Goal: Find specific page/section: Find specific page/section

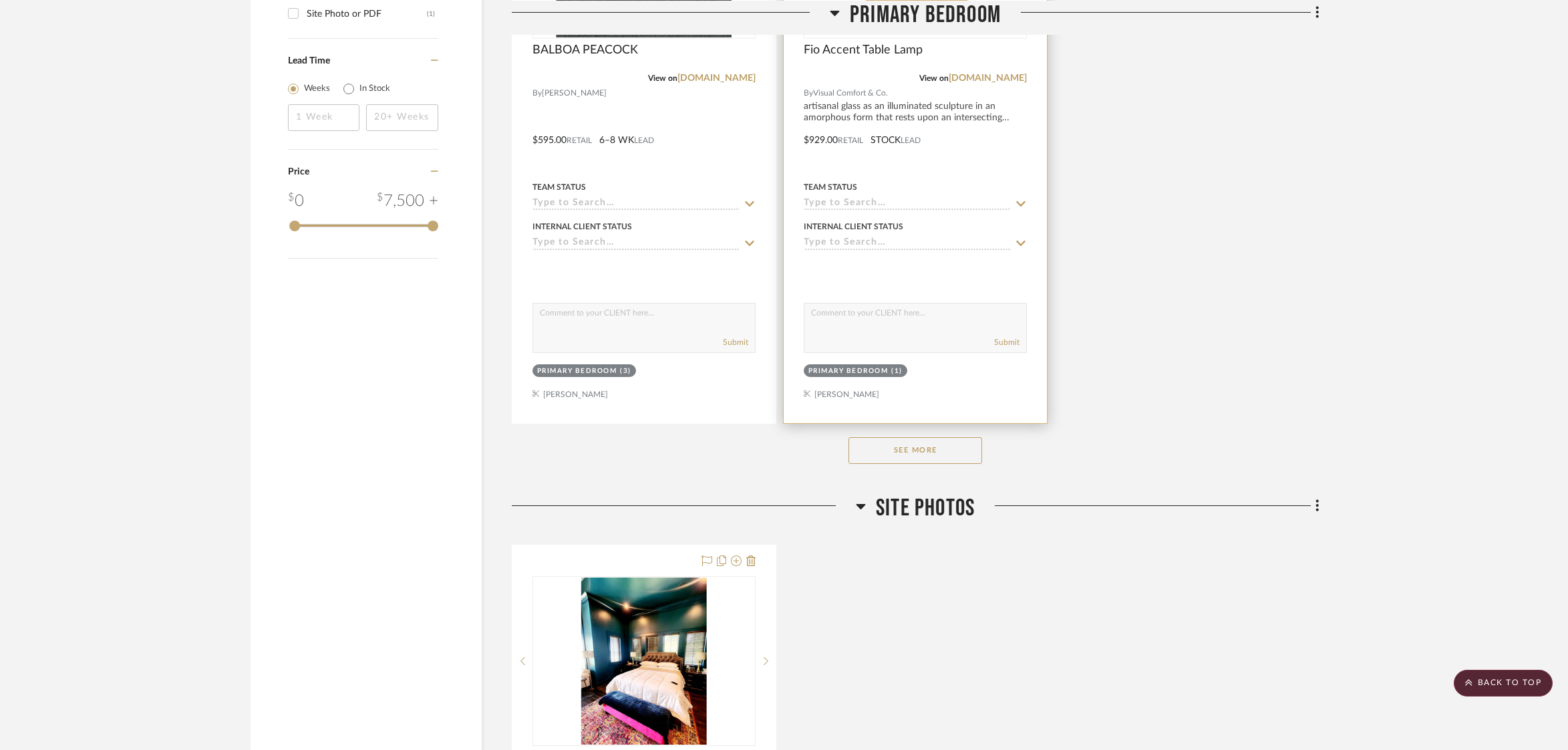
scroll to position [1720, 0]
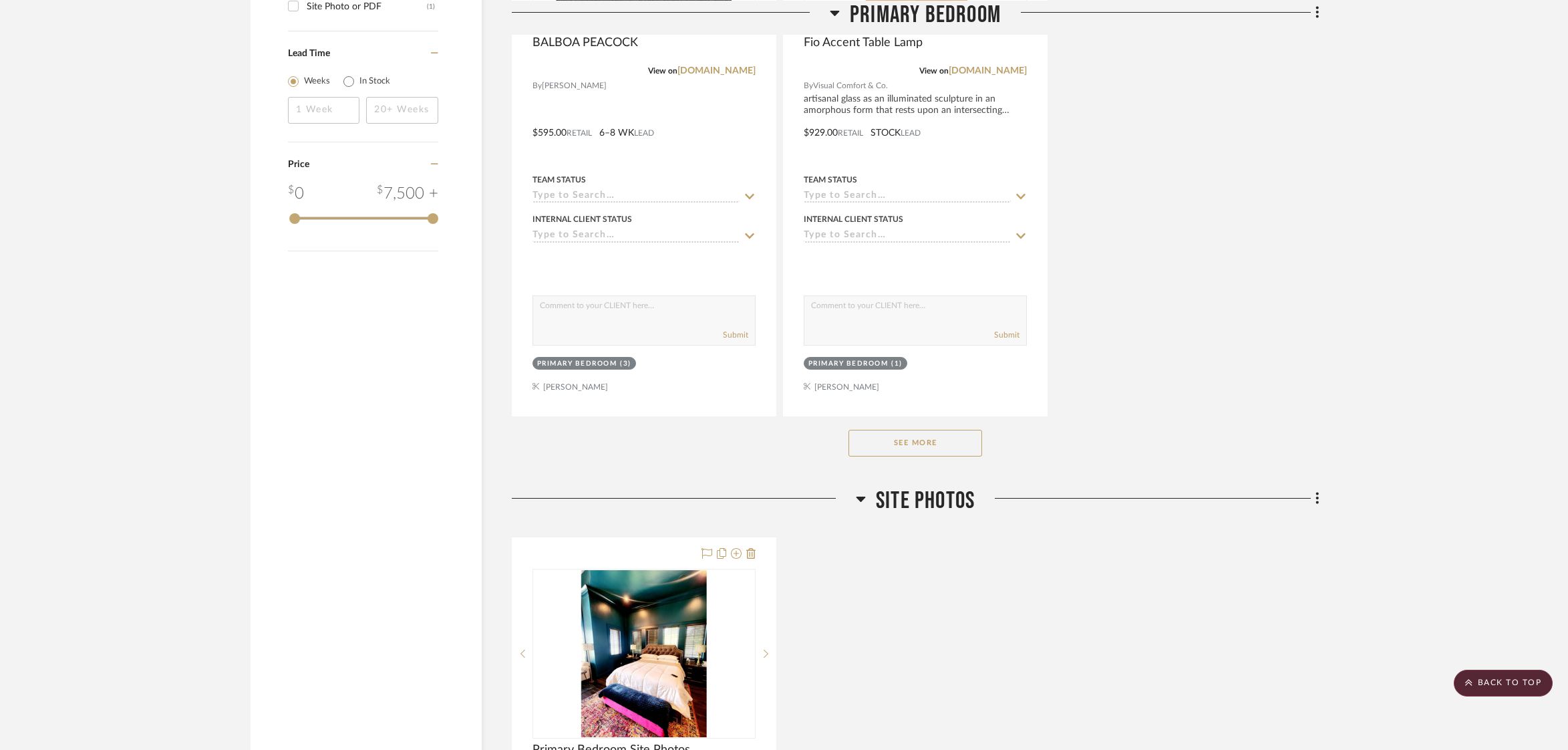
drag, startPoint x: 951, startPoint y: 447, endPoint x: 968, endPoint y: 440, distance: 18.4
click at [953, 445] on button "See More" at bounding box center [915, 443] width 133 height 27
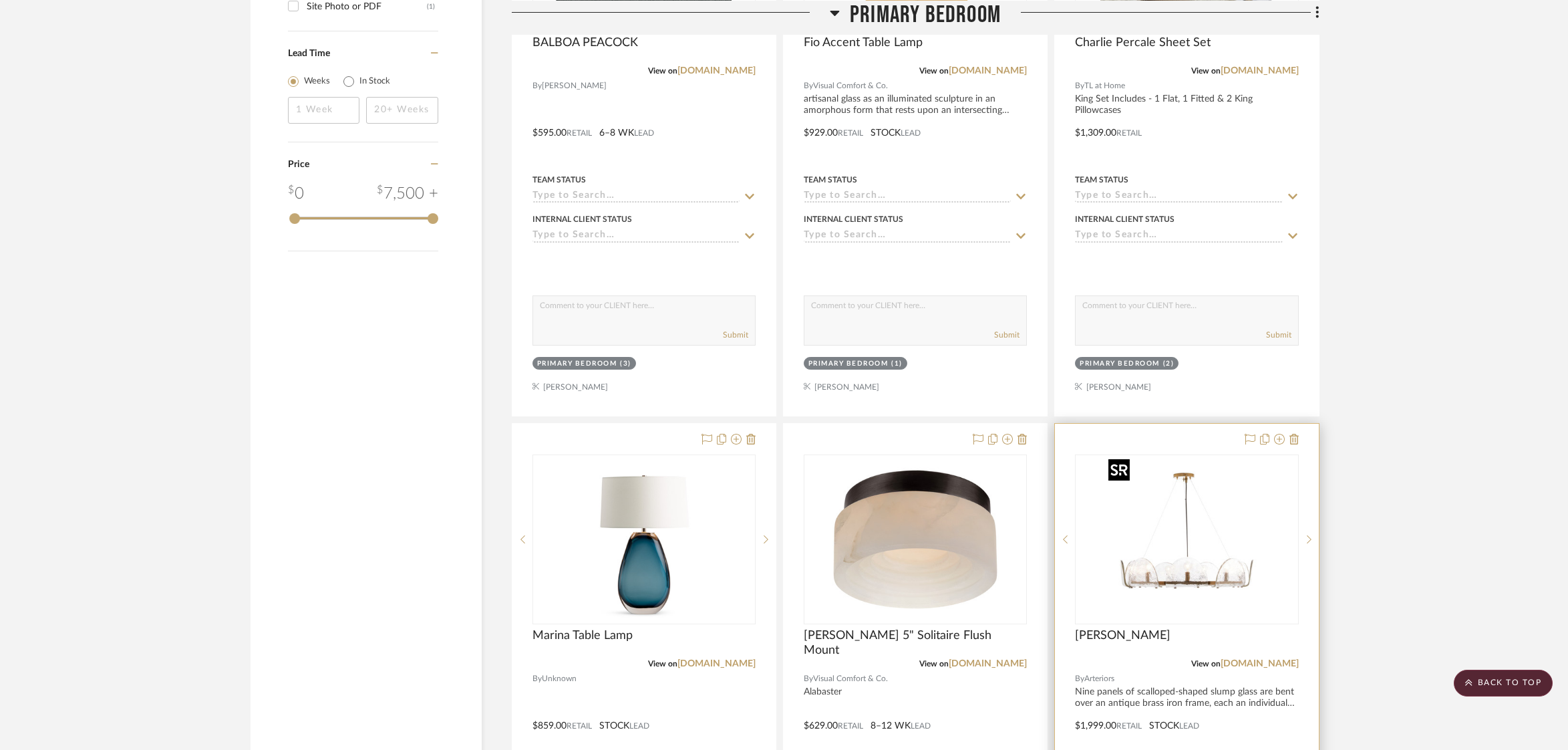
click at [0, 0] on img at bounding box center [0, 0] width 0 height 0
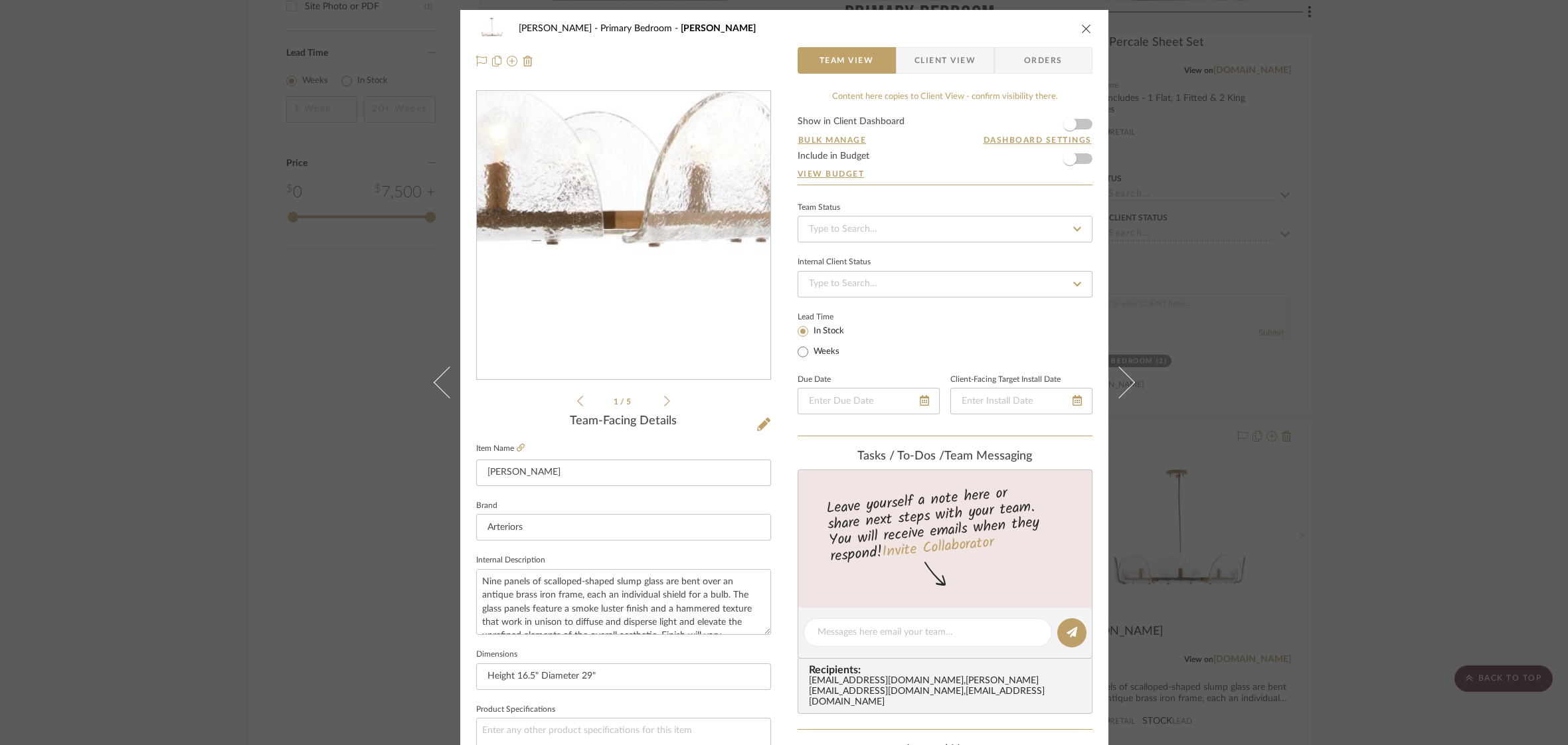
click at [661, 316] on img "0" at bounding box center [623, 236] width 288 height 288
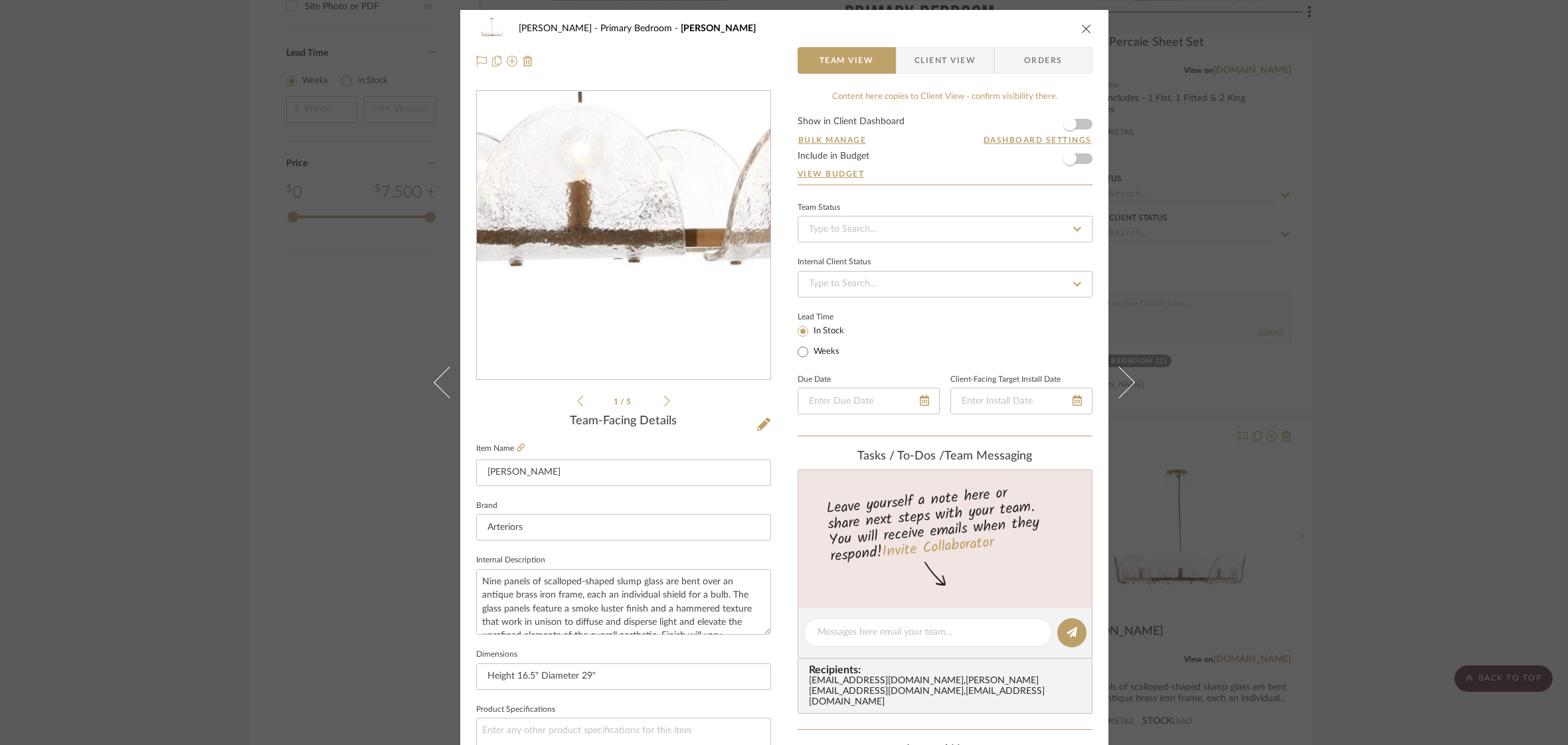
click at [635, 310] on img "0" at bounding box center [623, 236] width 288 height 288
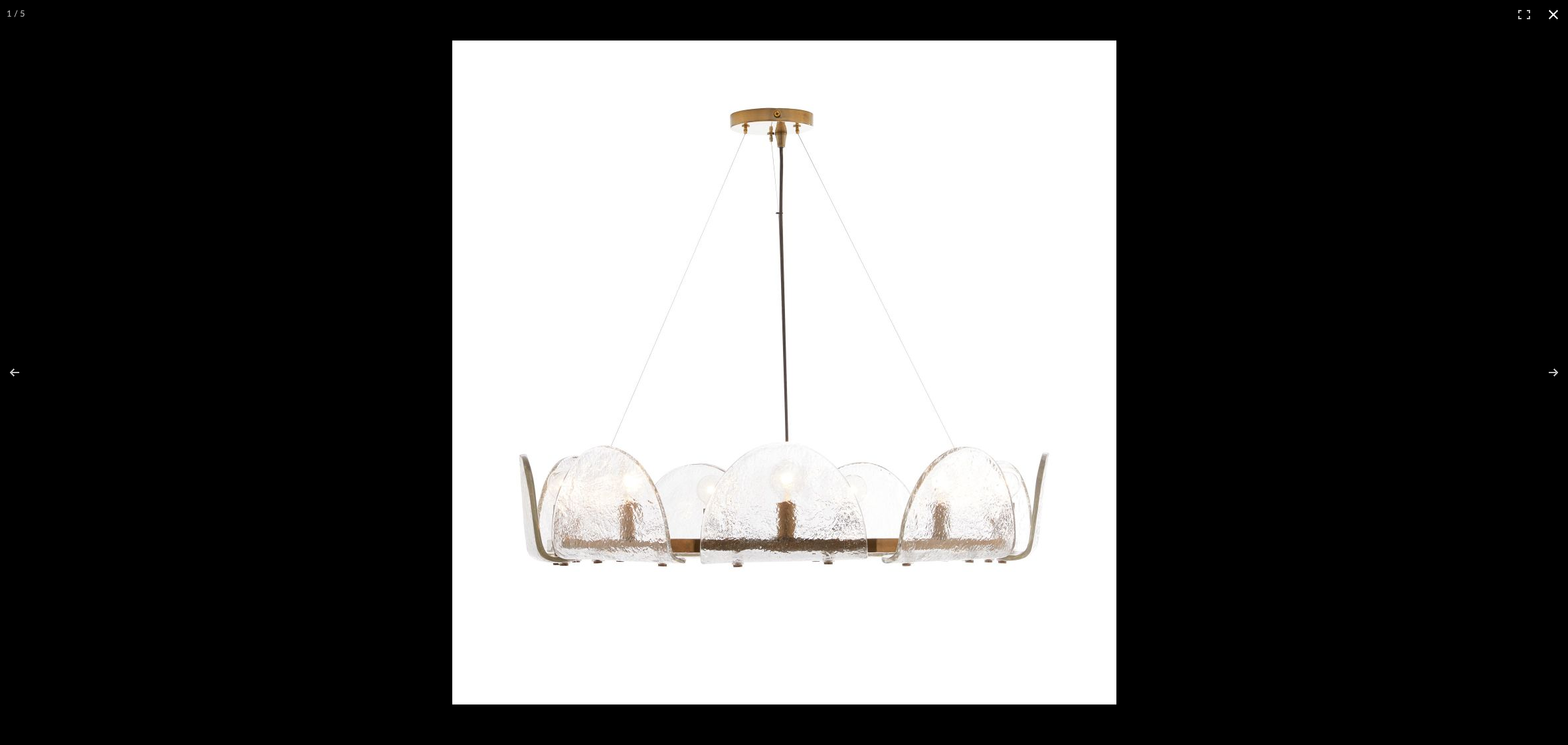
click at [1550, 13] on button at bounding box center [1554, 14] width 30 height 30
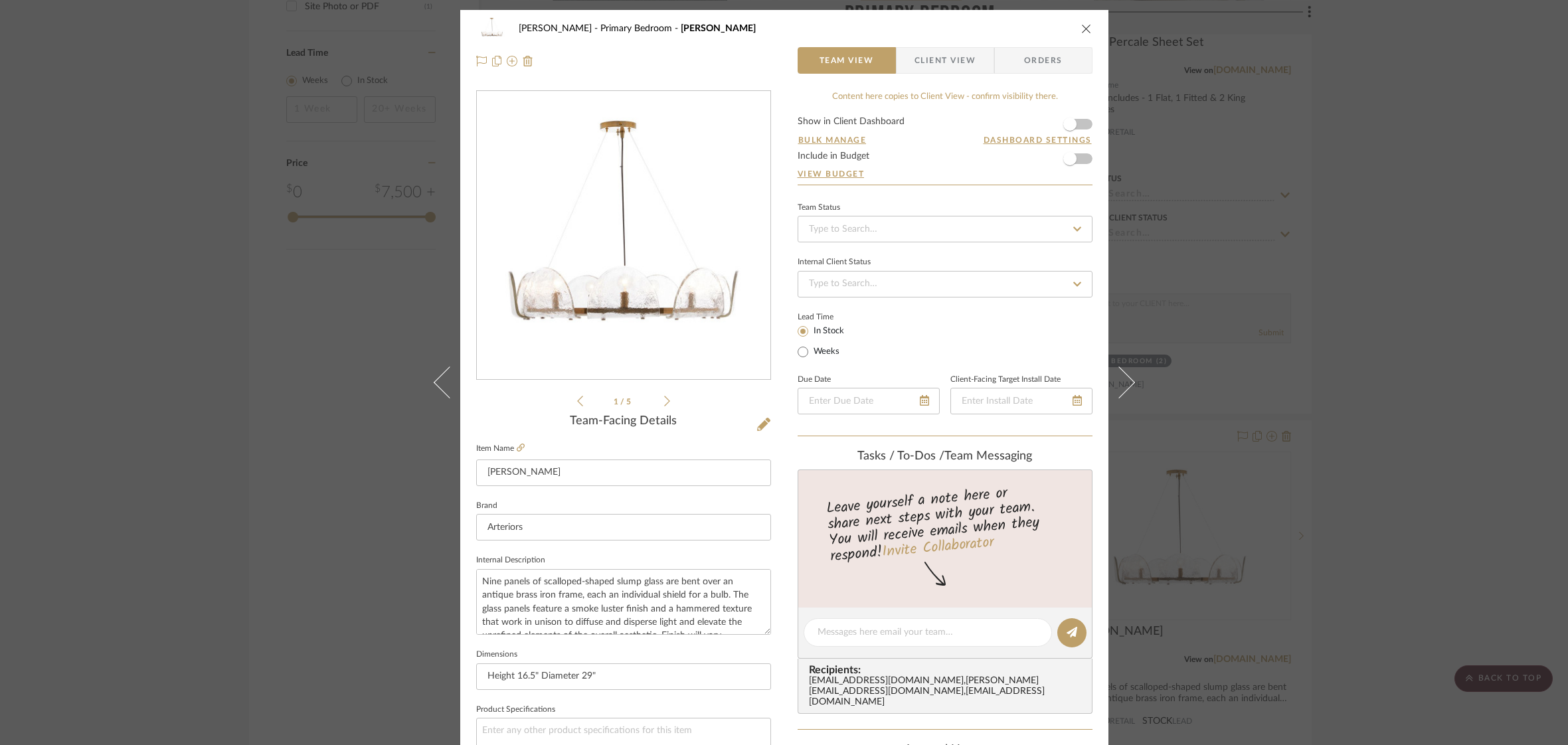
click at [1082, 28] on icon "close" at bounding box center [1086, 28] width 10 height 10
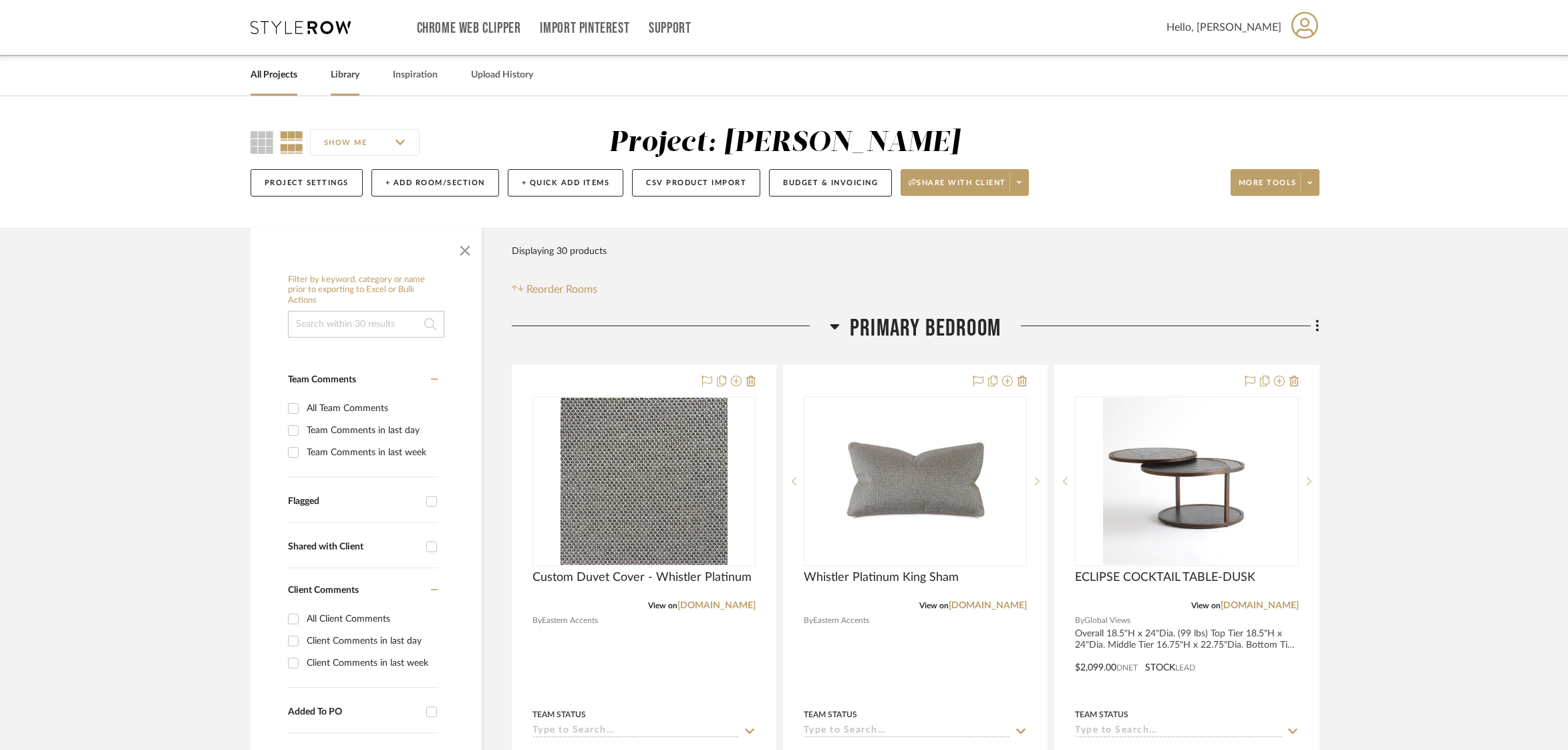
click at [345, 78] on link "Library" at bounding box center [345, 75] width 29 height 18
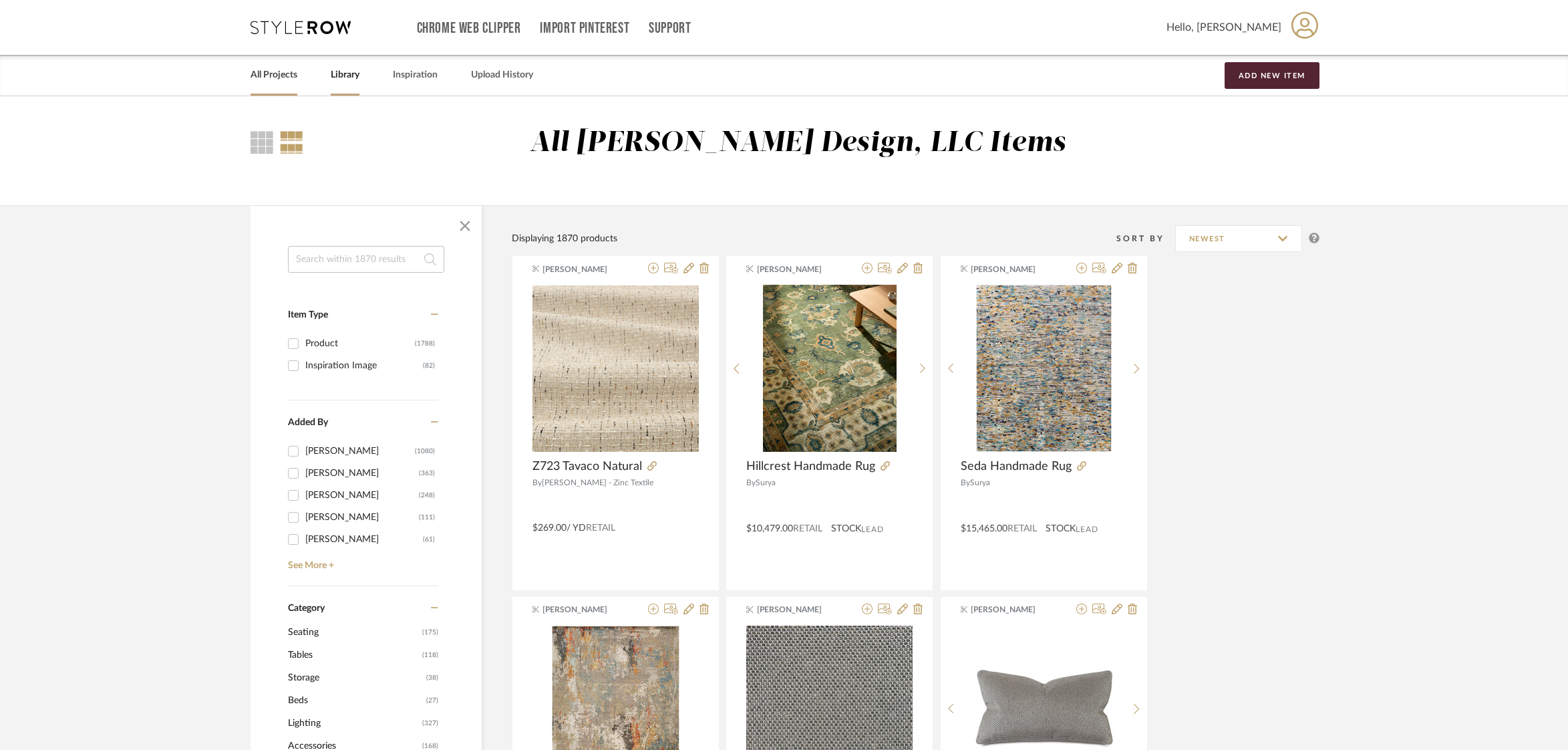
click at [269, 74] on link "All Projects" at bounding box center [274, 75] width 47 height 18
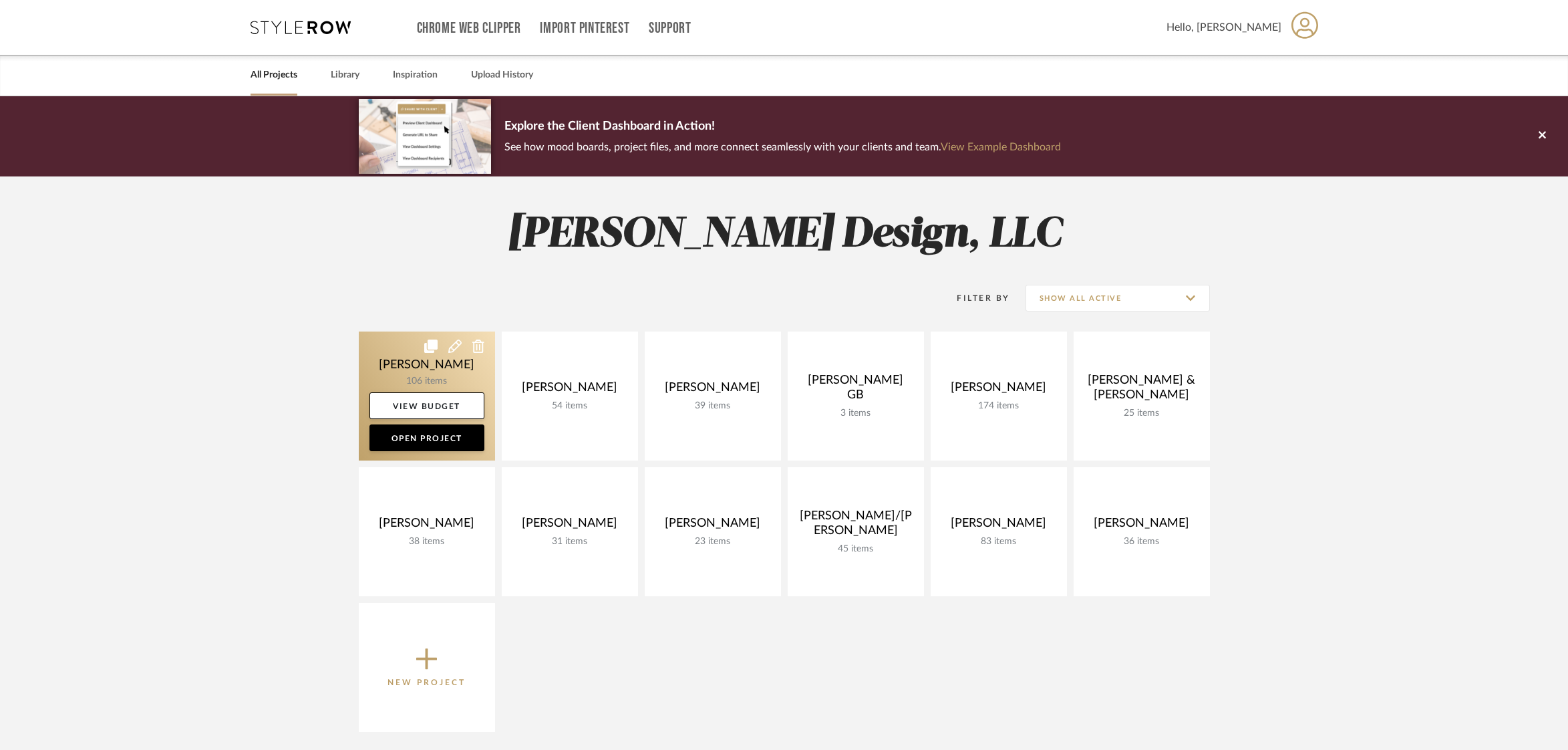
click at [410, 371] on link at bounding box center [427, 396] width 136 height 129
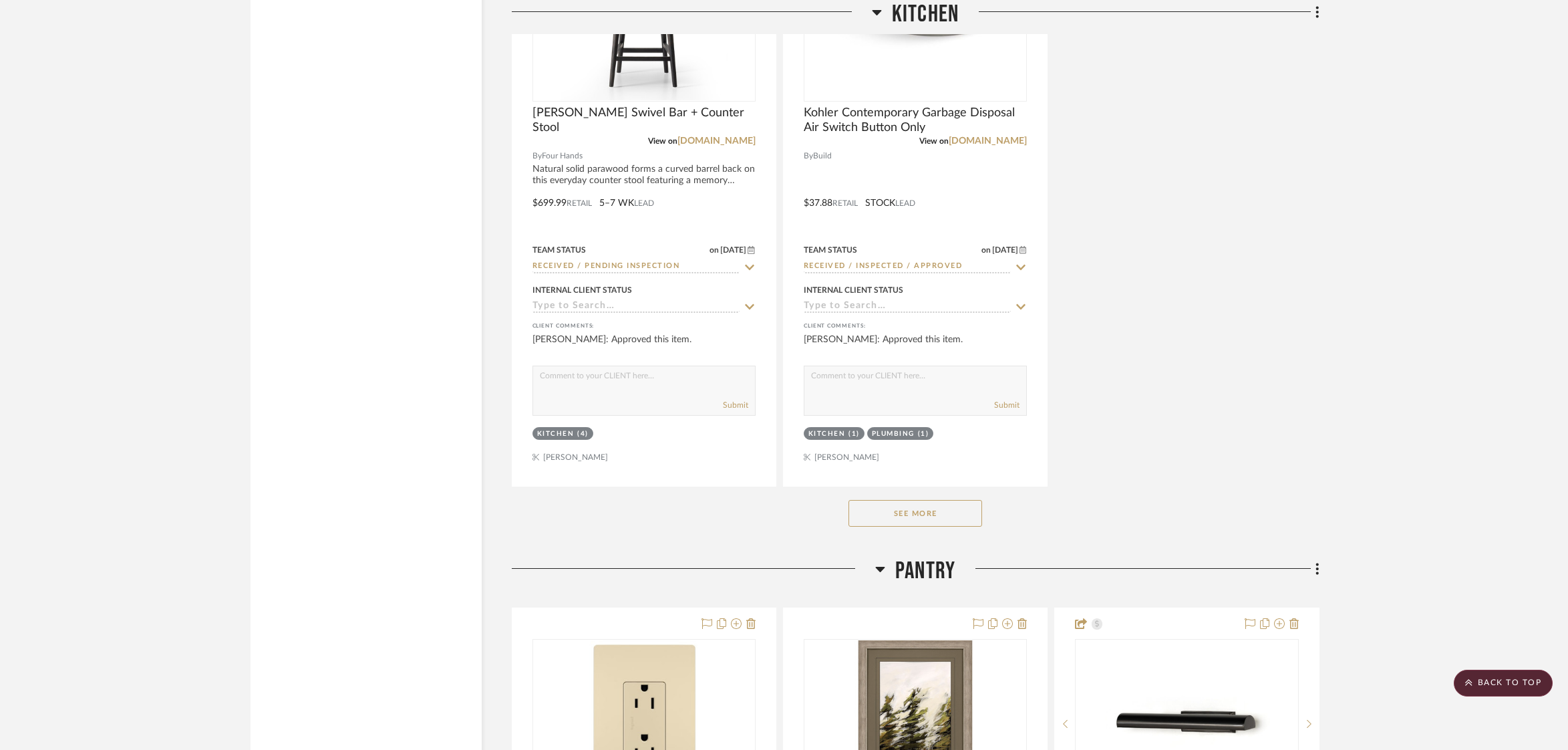
click at [885, 500] on button "See More" at bounding box center [915, 514] width 133 height 27
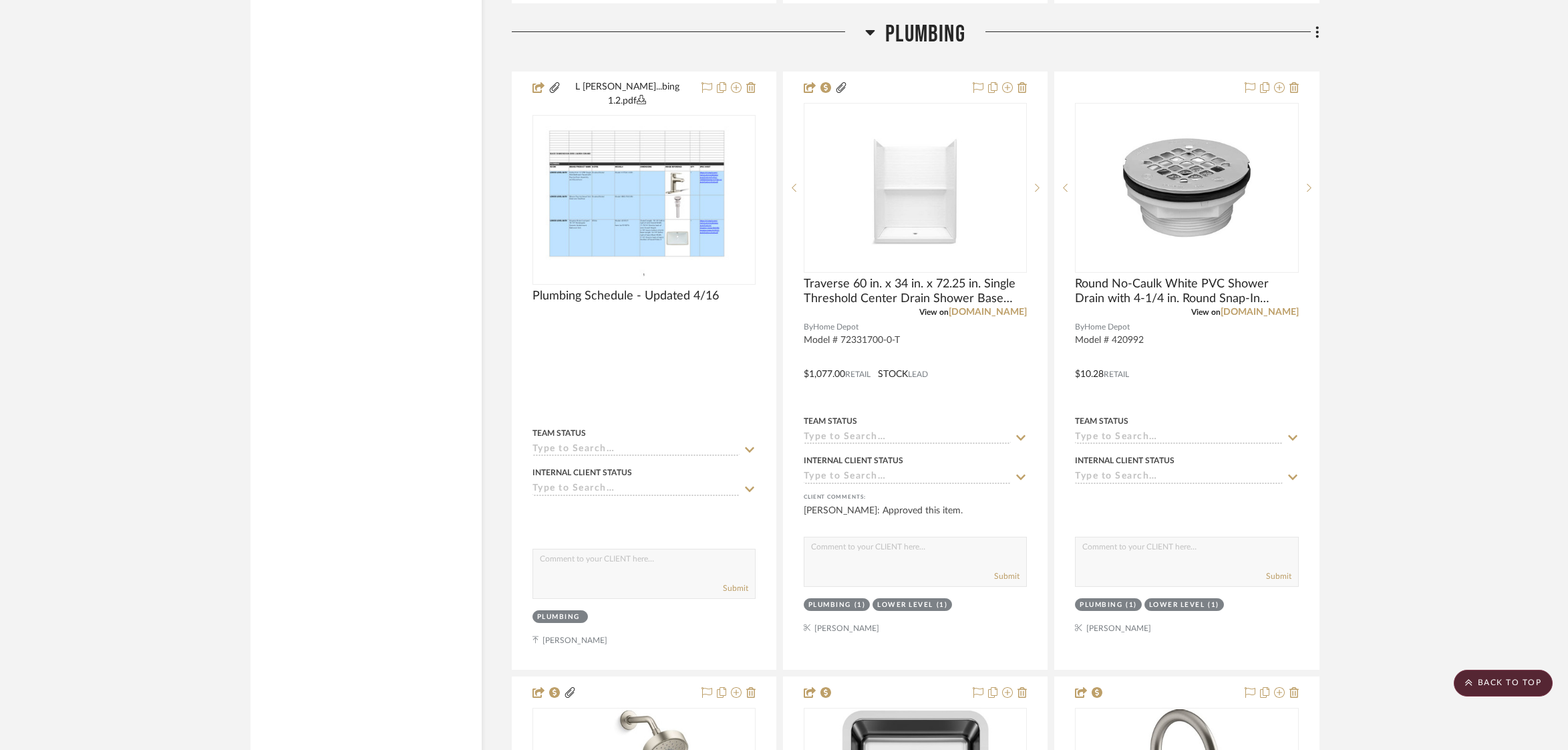
scroll to position [36034, 0]
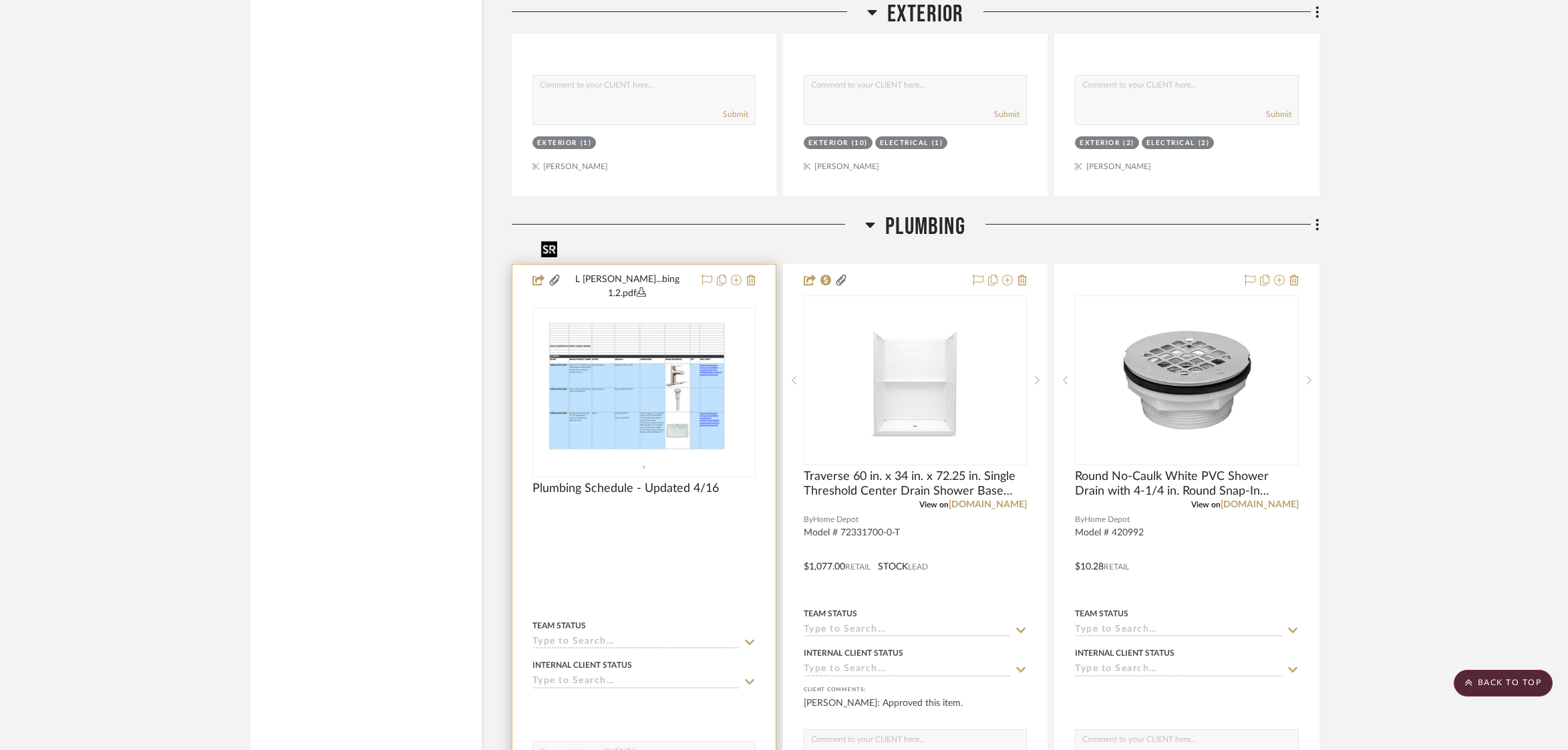
click at [608, 309] on img "0" at bounding box center [643, 393] width 216 height 167
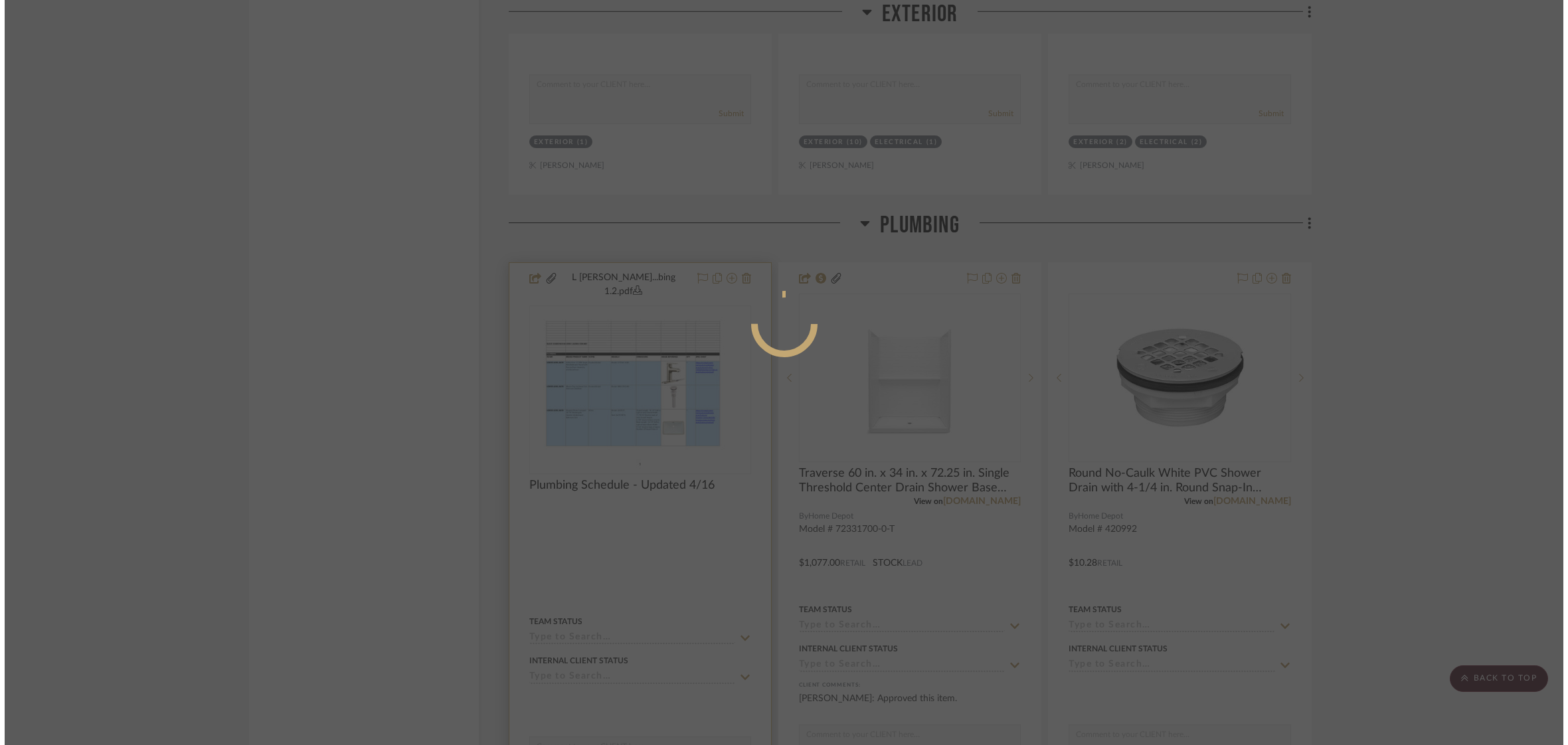
scroll to position [0, 0]
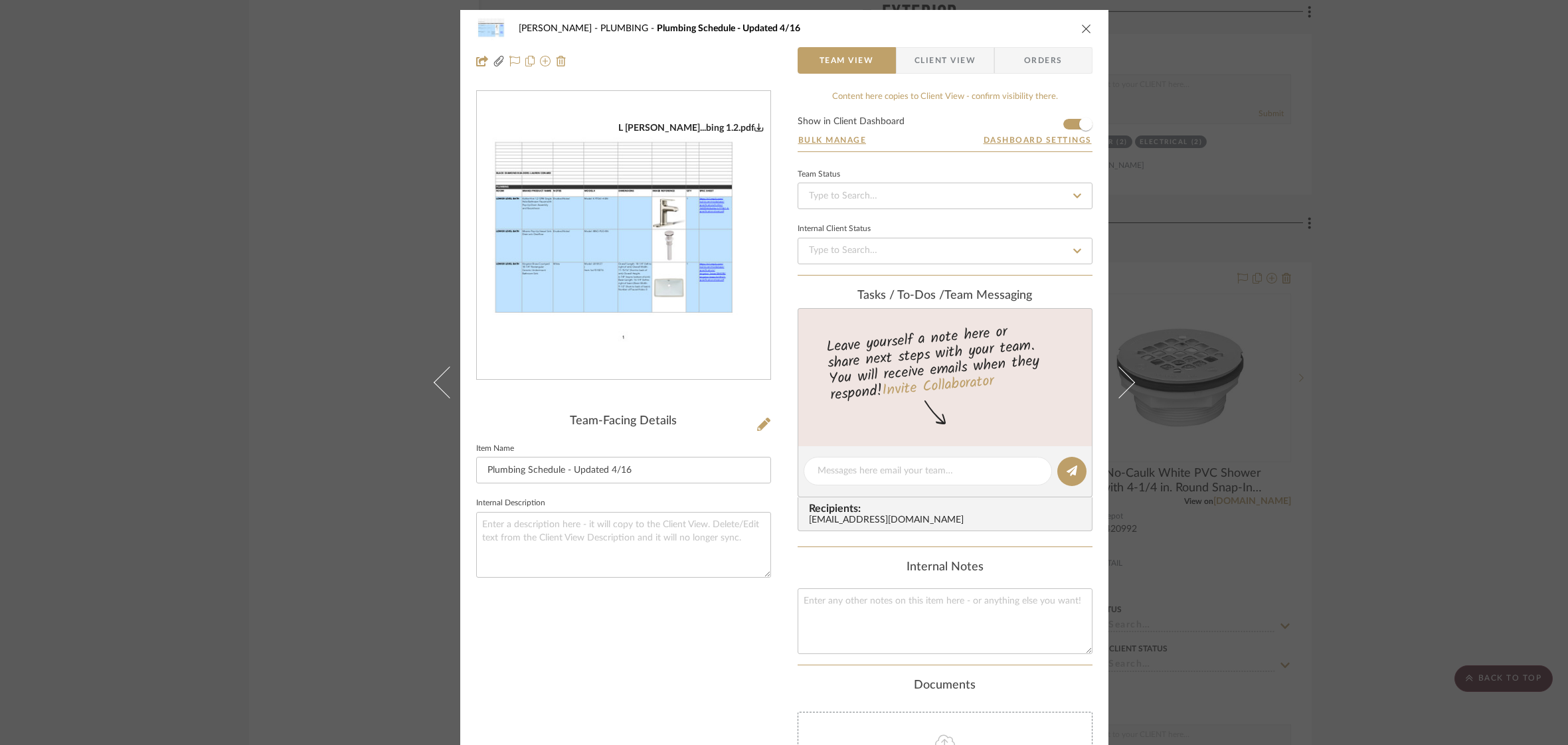
click at [633, 259] on img "0" at bounding box center [624, 236] width 294 height 227
click at [1089, 24] on div "[PERSON_NAME] PLUMBING Plumbing Schedule - Updated 4/16 Team View Client View O…" at bounding box center [784, 44] width 648 height 70
click at [1085, 25] on icon "close" at bounding box center [1086, 28] width 10 height 10
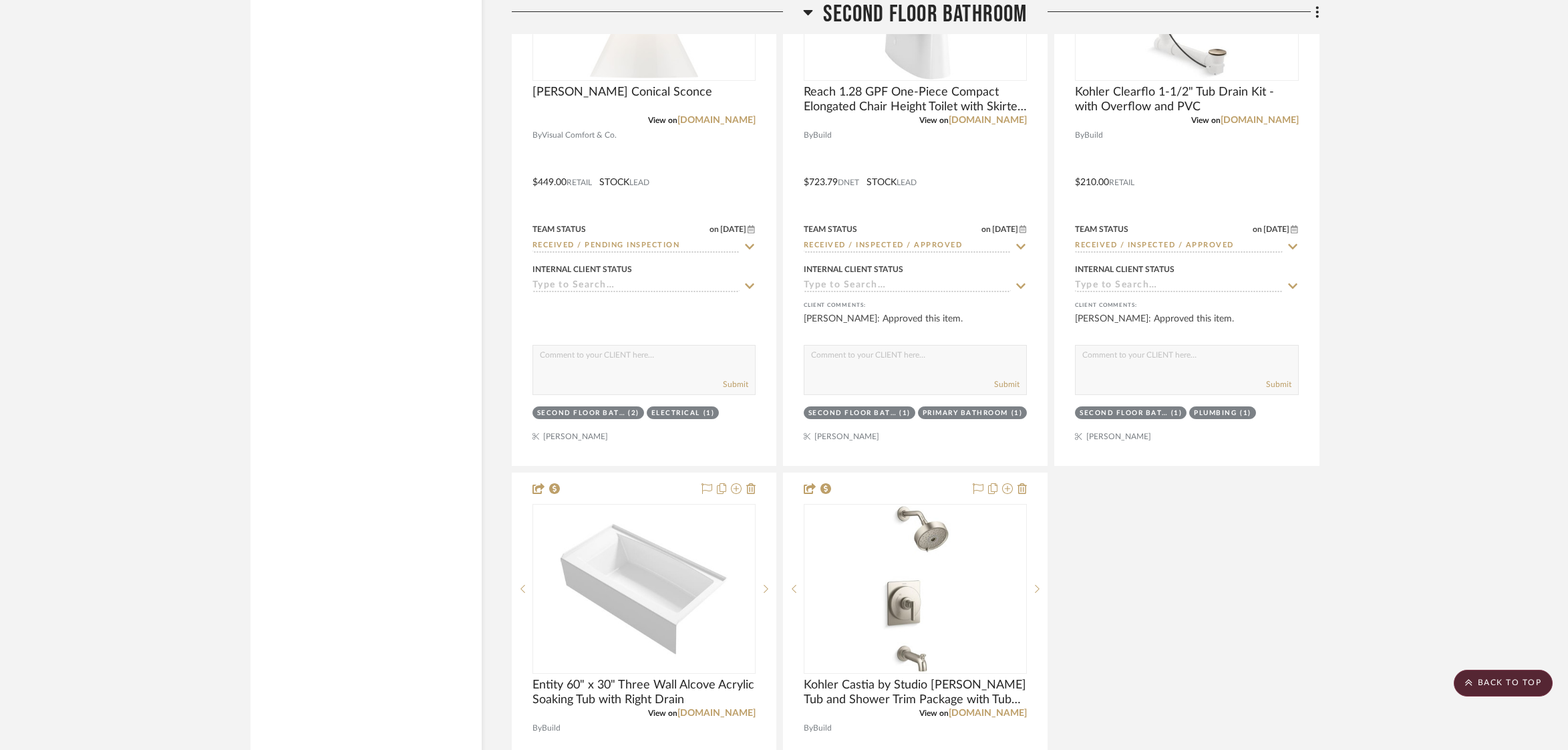
scroll to position [30004, 0]
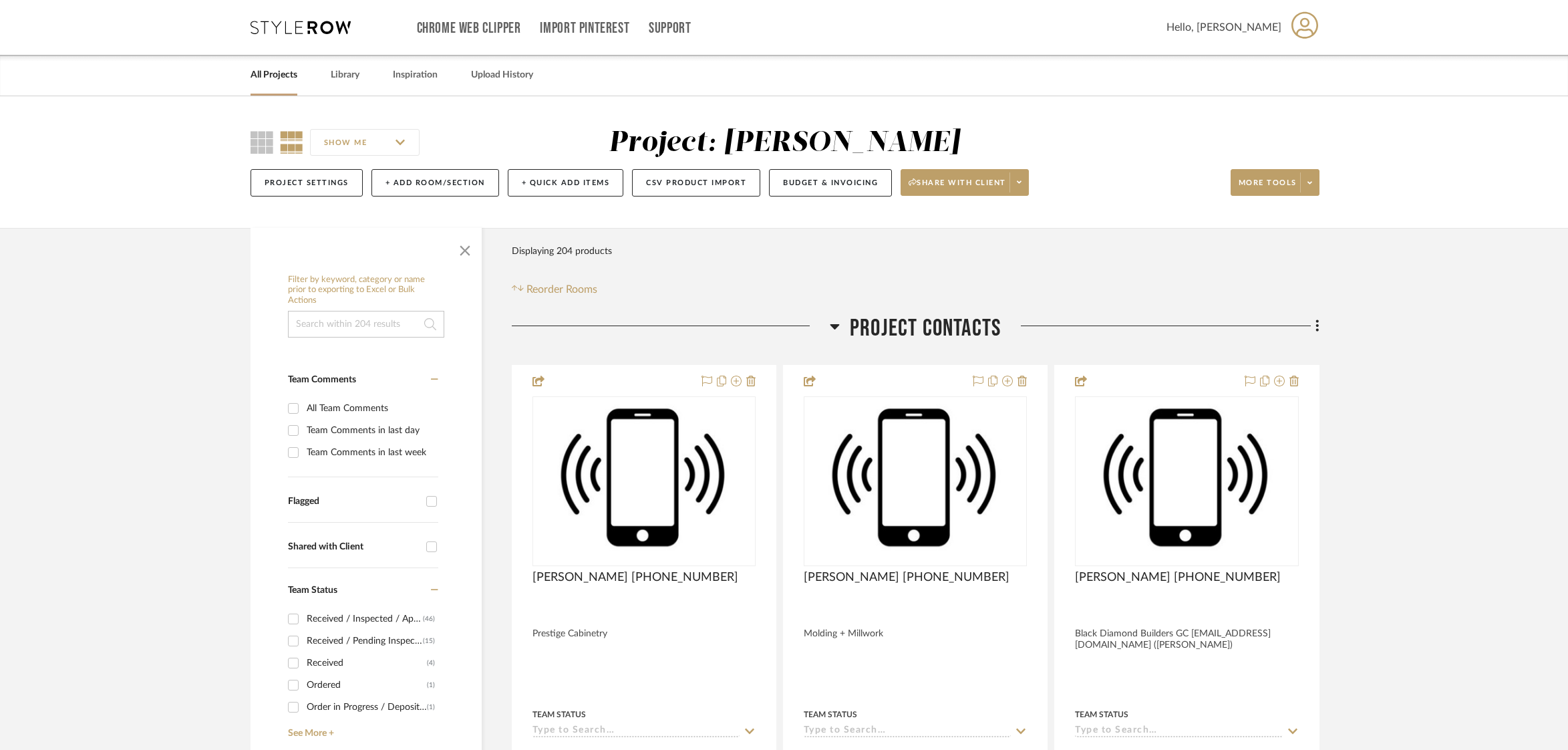
click at [275, 79] on link "All Projects" at bounding box center [274, 75] width 47 height 18
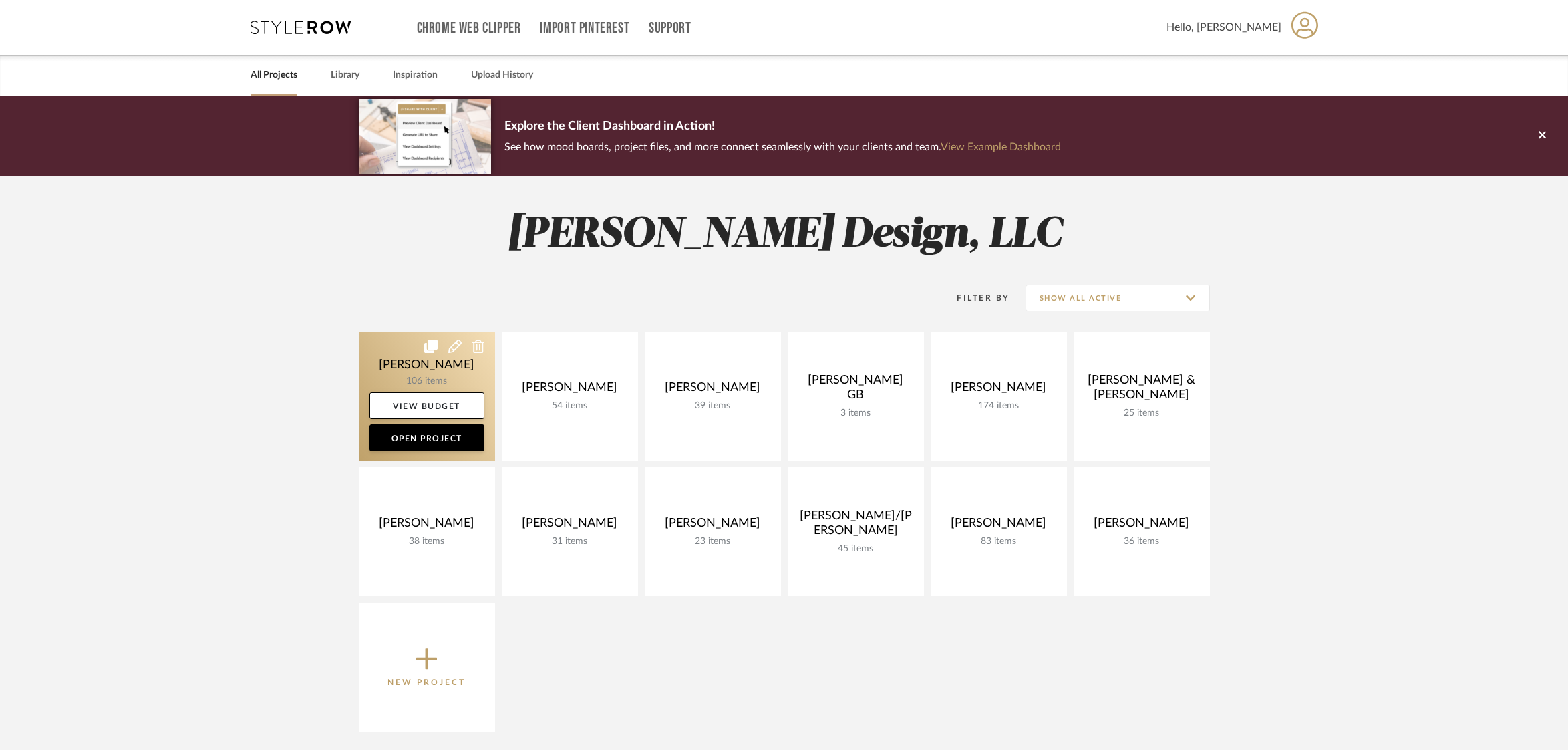
click at [458, 365] on link at bounding box center [427, 396] width 136 height 129
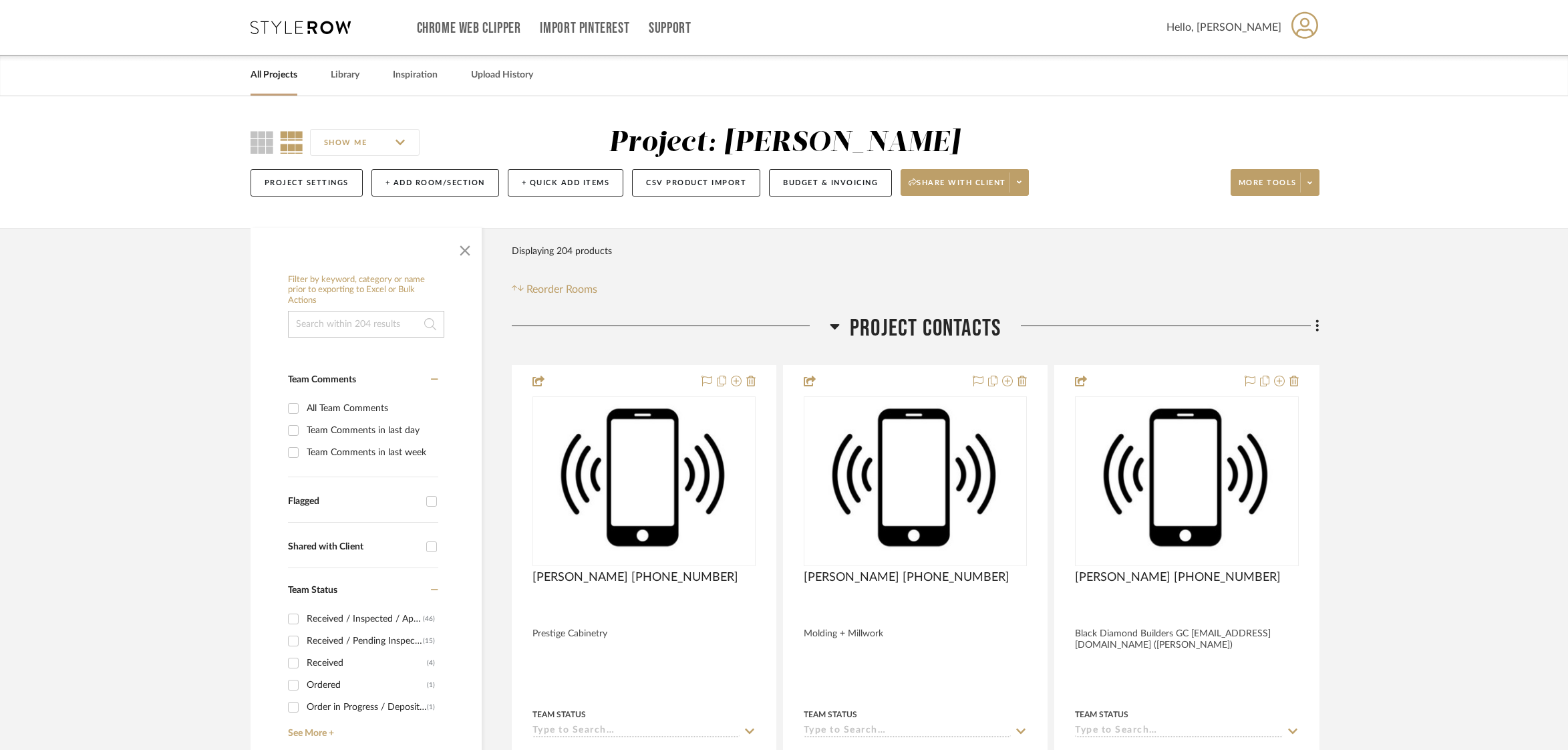
click at [275, 76] on link "All Projects" at bounding box center [274, 75] width 47 height 18
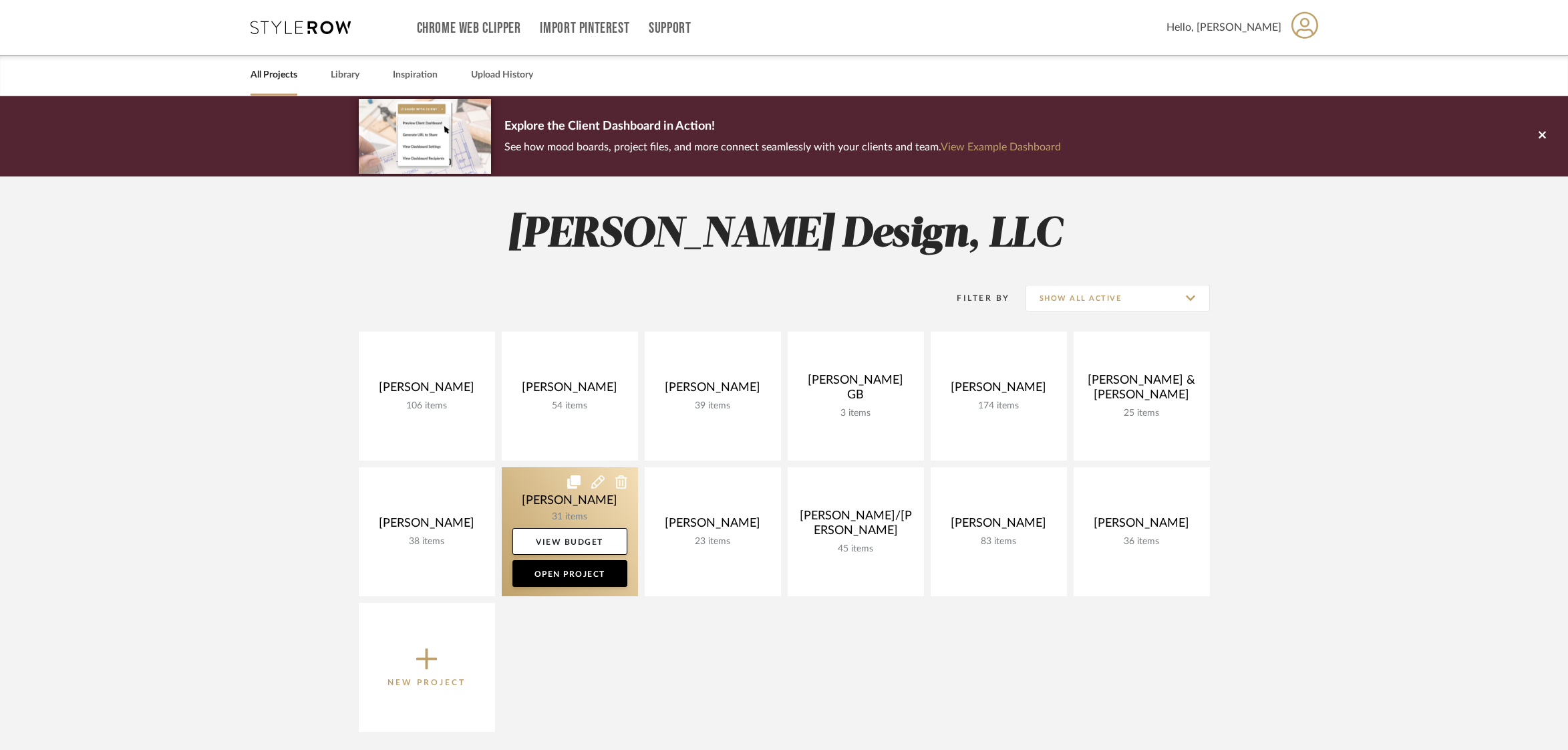
click at [606, 500] on link at bounding box center [570, 531] width 136 height 129
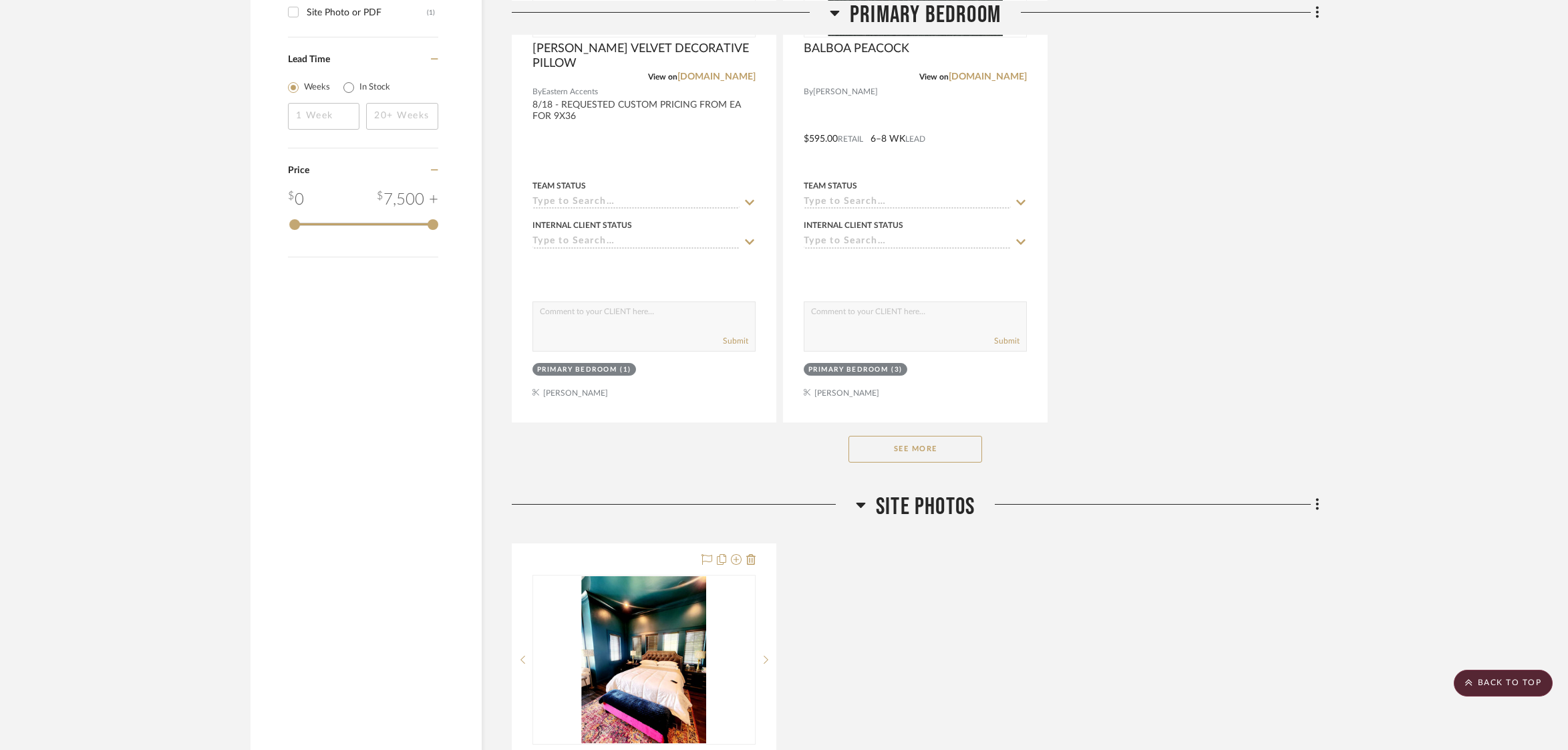
scroll to position [1734, 0]
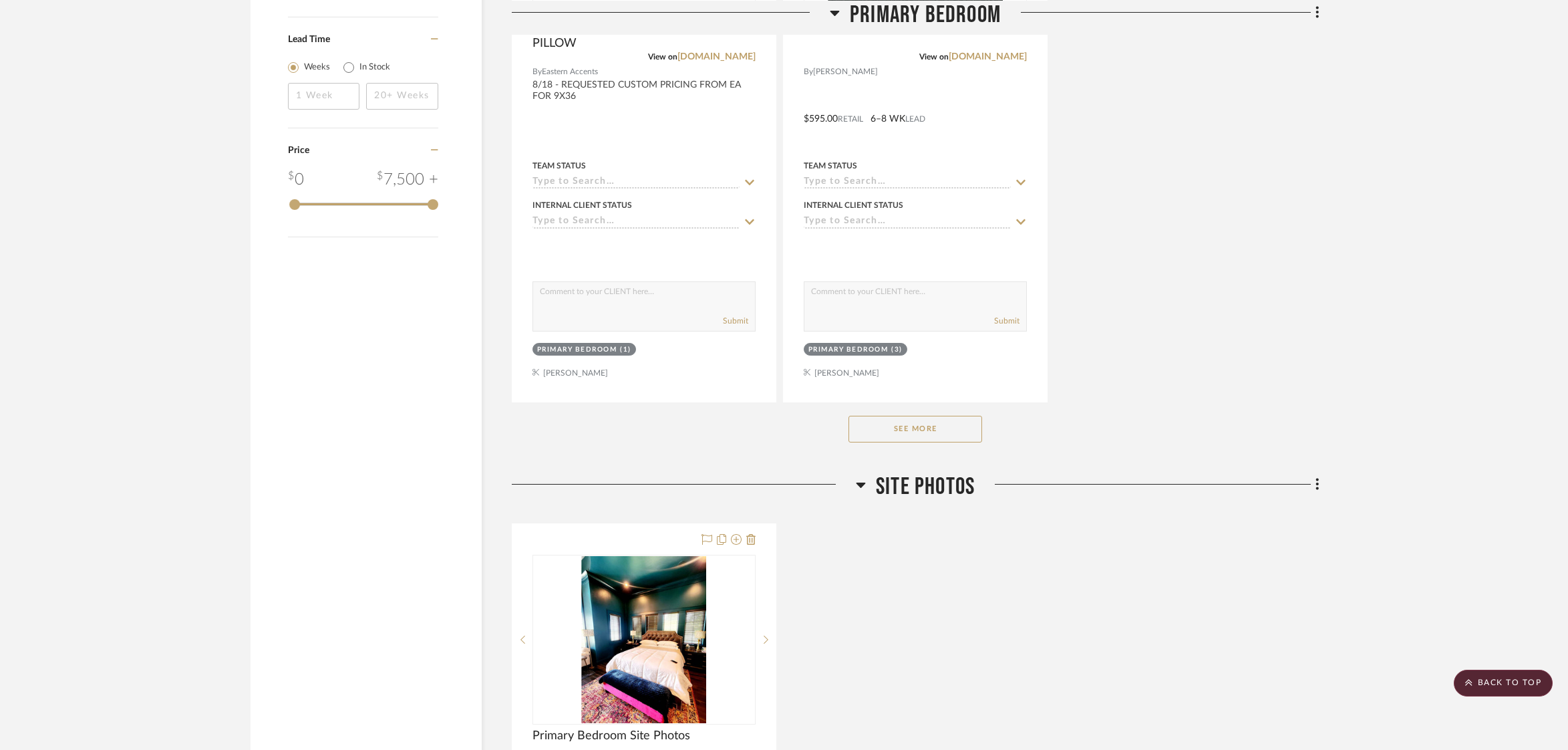
click at [913, 423] on button "See More" at bounding box center [915, 429] width 133 height 27
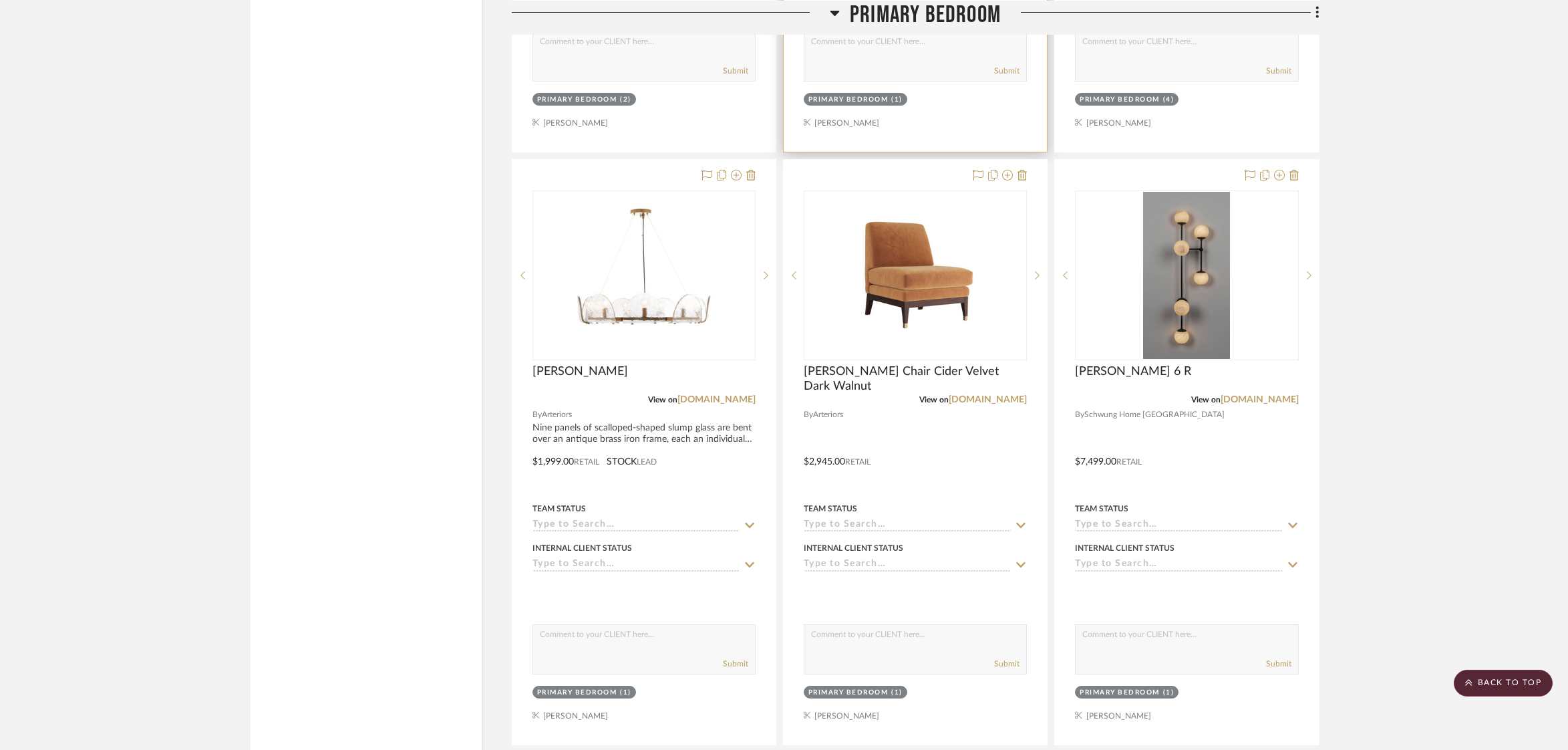
scroll to position [2616, 0]
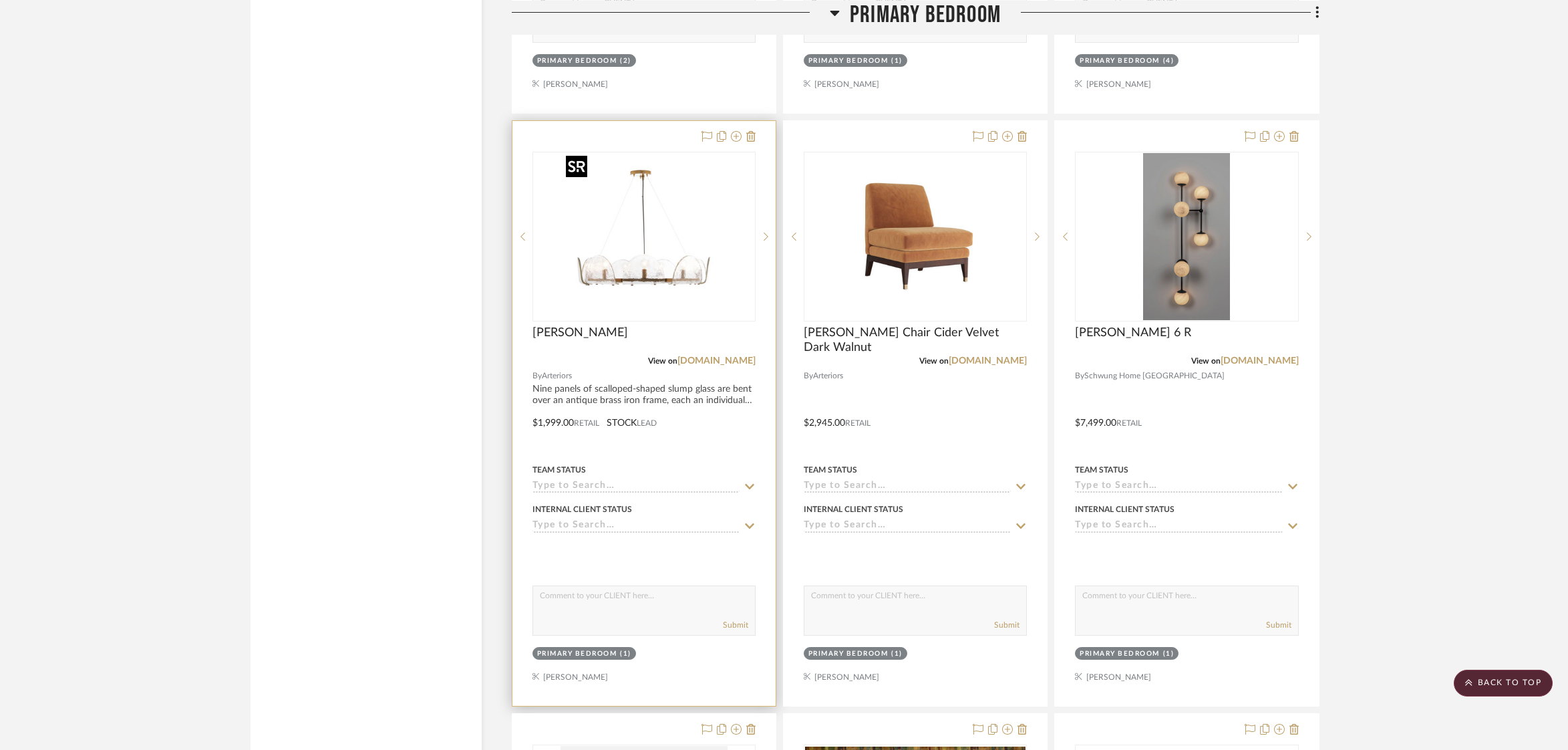
click at [0, 0] on img at bounding box center [0, 0] width 0 height 0
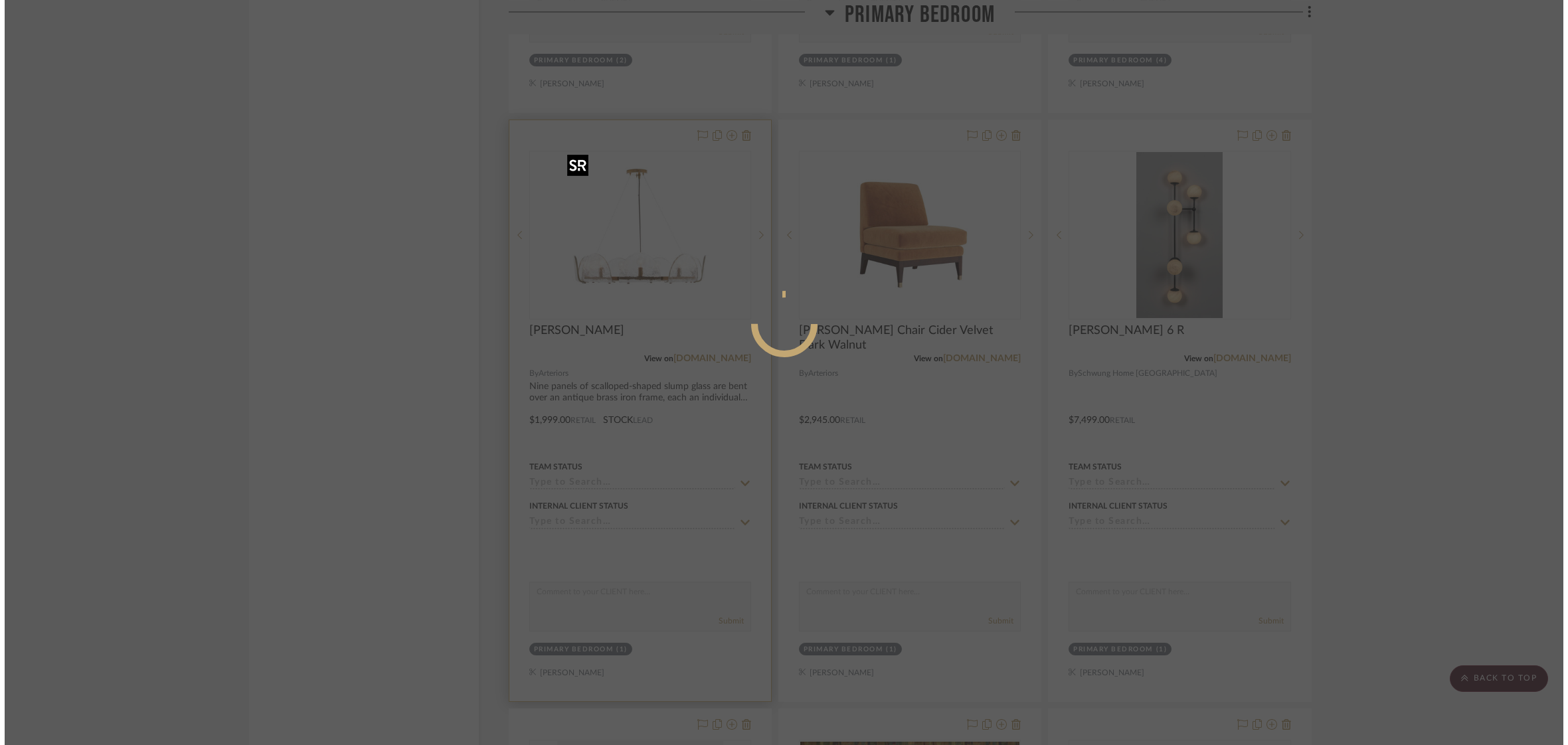
scroll to position [0, 0]
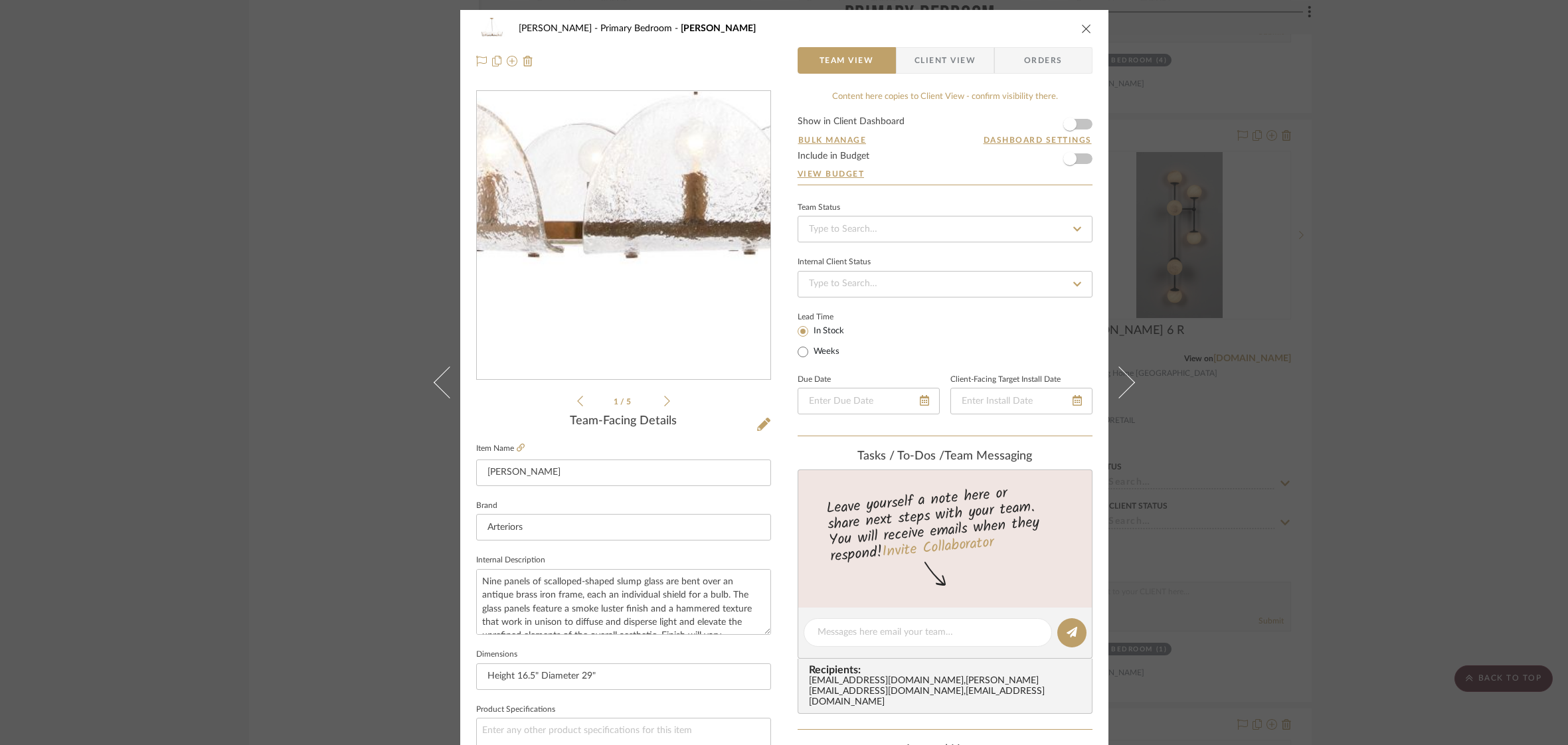
click at [596, 313] on img "0" at bounding box center [623, 236] width 288 height 288
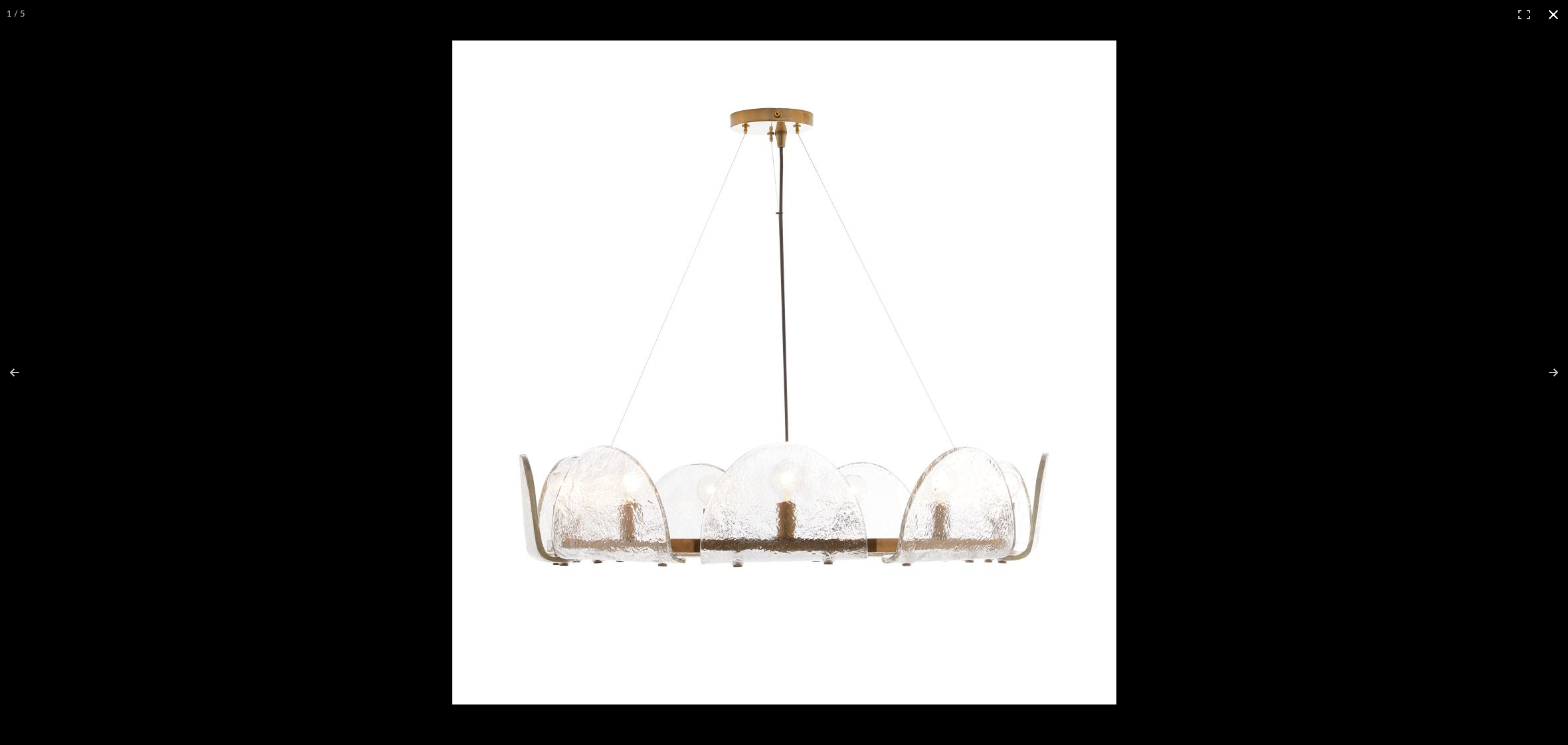
click at [1555, 18] on button at bounding box center [1554, 14] width 30 height 30
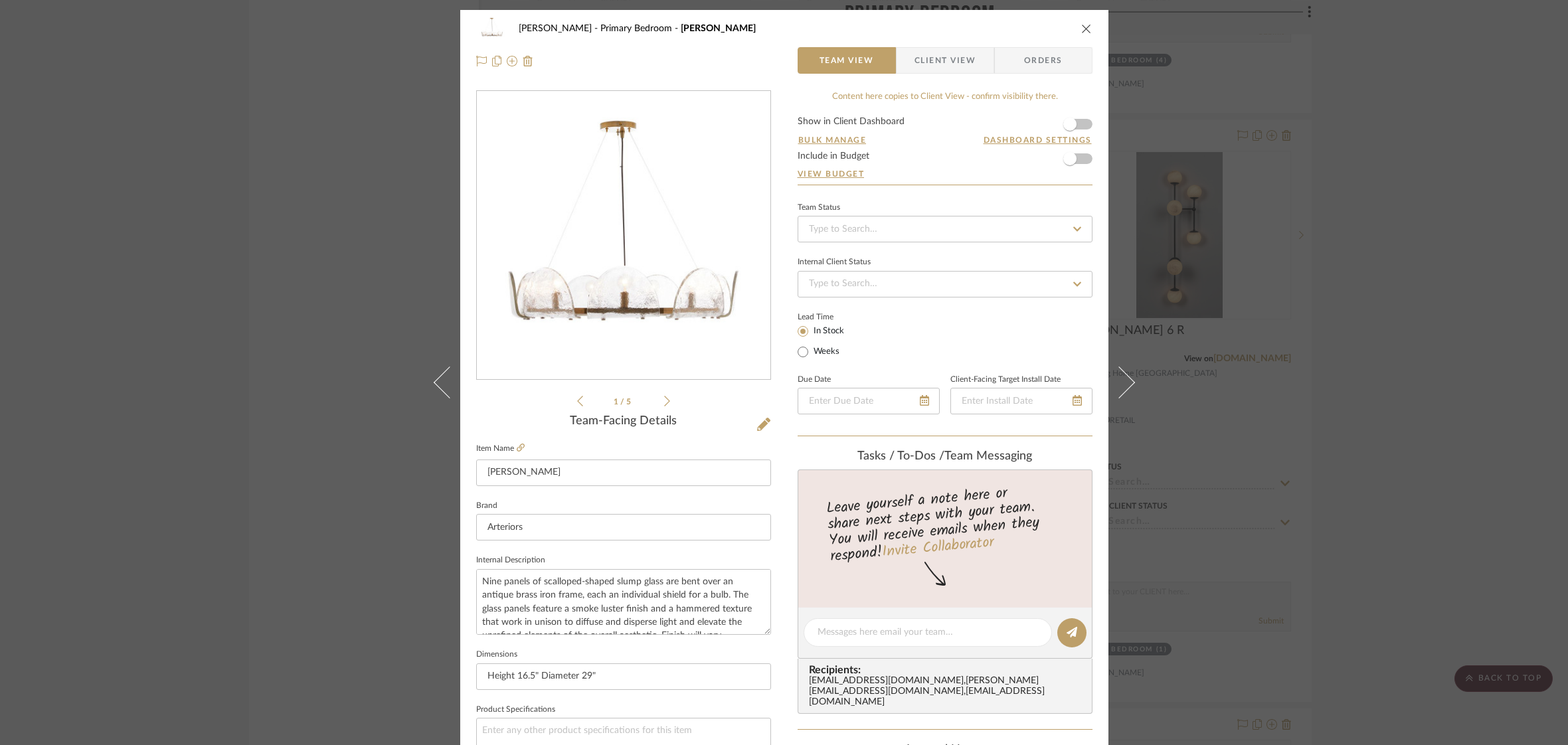
click at [1081, 28] on icon "close" at bounding box center [1086, 28] width 10 height 10
